Goal: Task Accomplishment & Management: Use online tool/utility

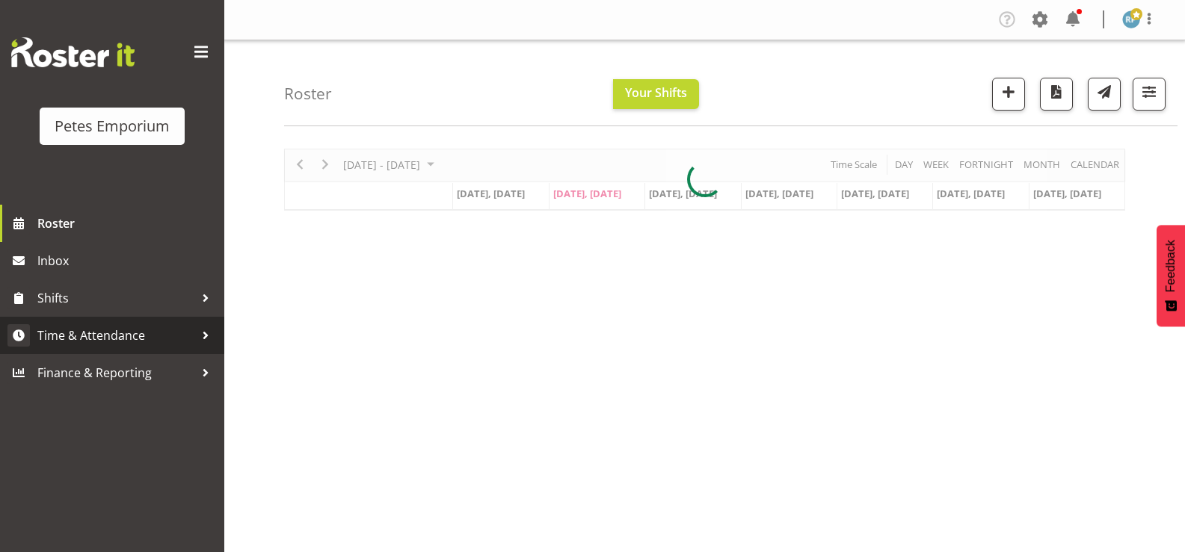
click at [139, 333] on span "Time & Attendance" at bounding box center [115, 335] width 157 height 22
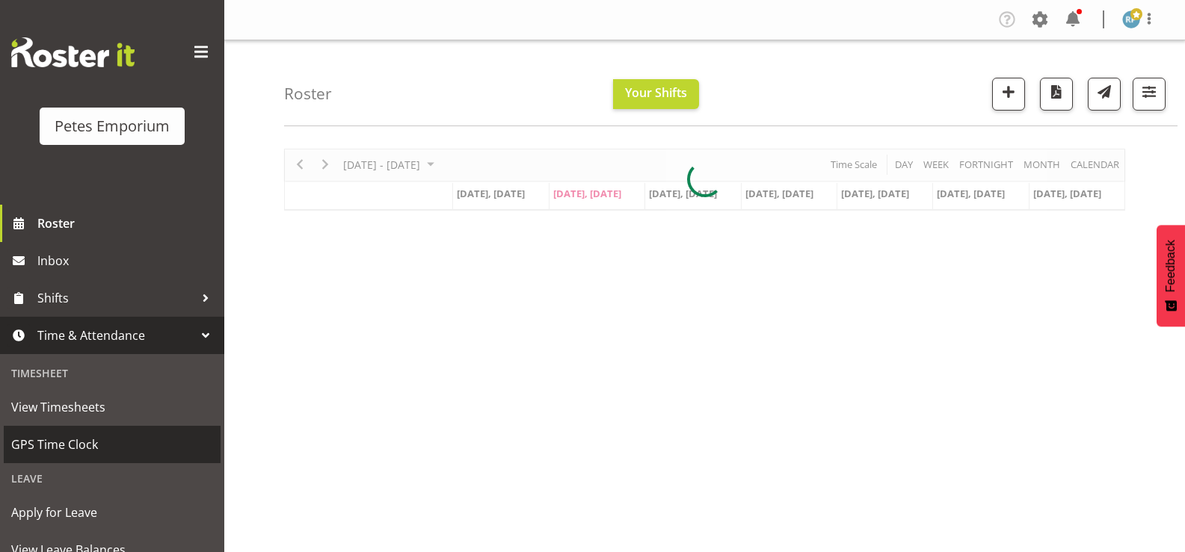
click at [85, 454] on span "GPS Time Clock" at bounding box center [112, 445] width 202 height 22
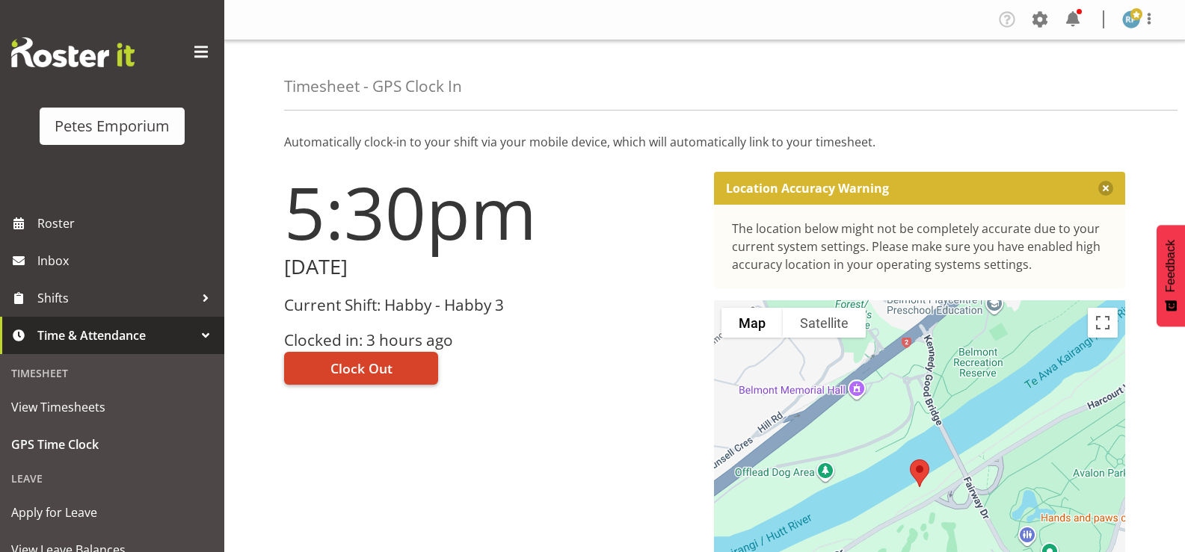
click at [401, 374] on button "Clock Out" at bounding box center [361, 368] width 154 height 33
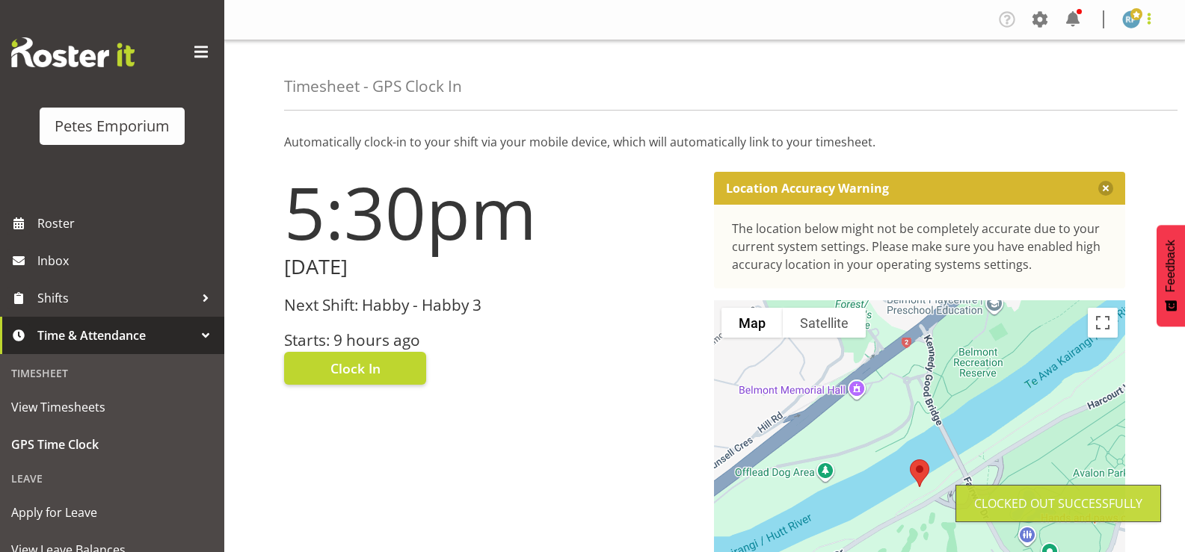
click at [1156, 19] on span at bounding box center [1149, 19] width 18 height 18
click at [1079, 76] on link "Log Out" at bounding box center [1086, 78] width 144 height 27
